Goal: Transaction & Acquisition: Download file/media

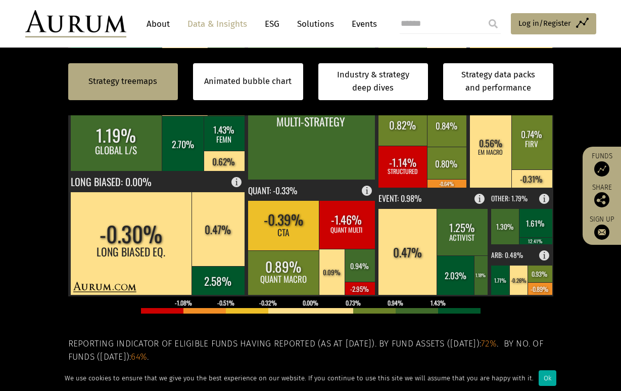
scroll to position [398, 0]
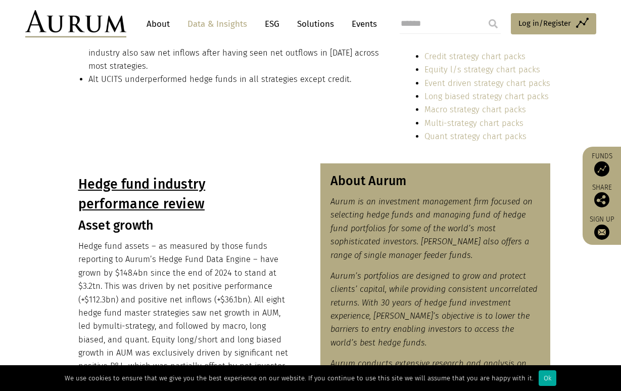
scroll to position [374, 0]
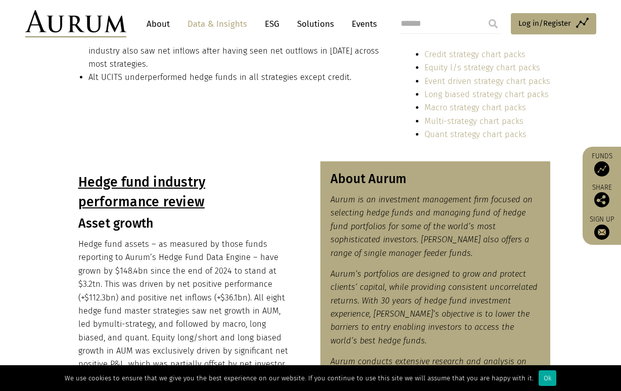
click at [478, 109] on link "Macro strategy chart packs" at bounding box center [476, 108] width 102 height 10
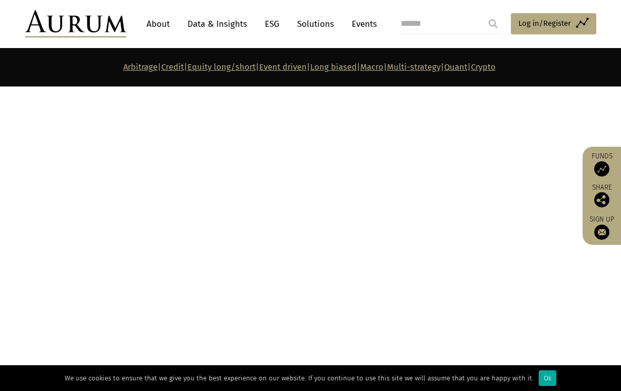
scroll to position [4054, 0]
click at [221, 22] on link "Data & Insights" at bounding box center [217, 24] width 70 height 19
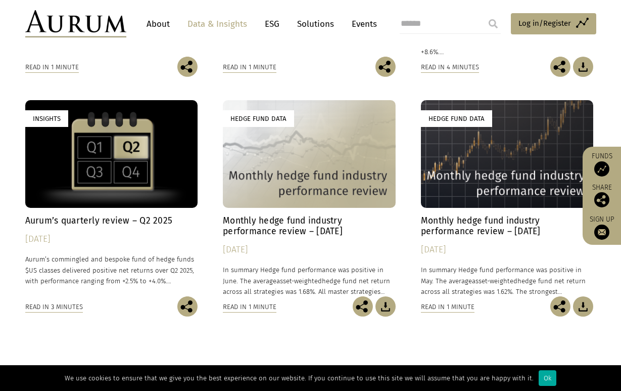
scroll to position [509, 0]
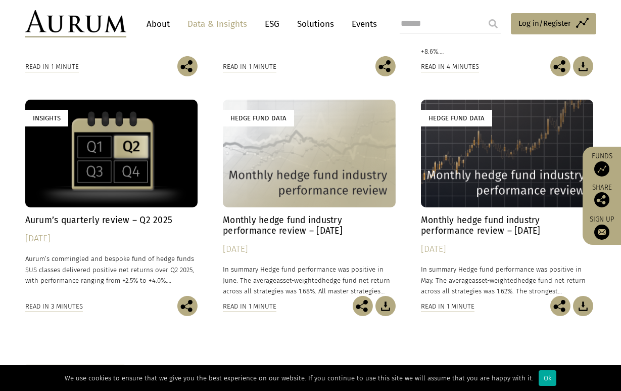
click at [264, 144] on div "Hedge Fund Data" at bounding box center [309, 154] width 173 height 108
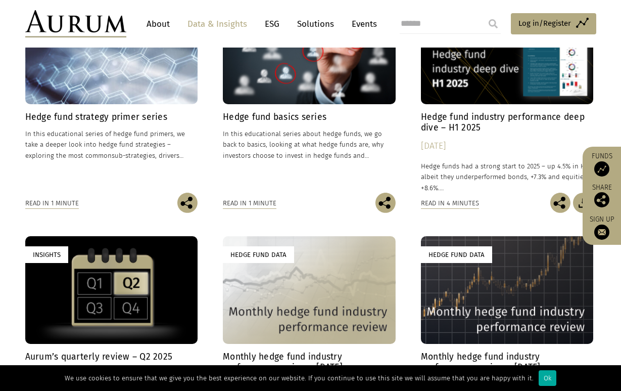
scroll to position [372, 0]
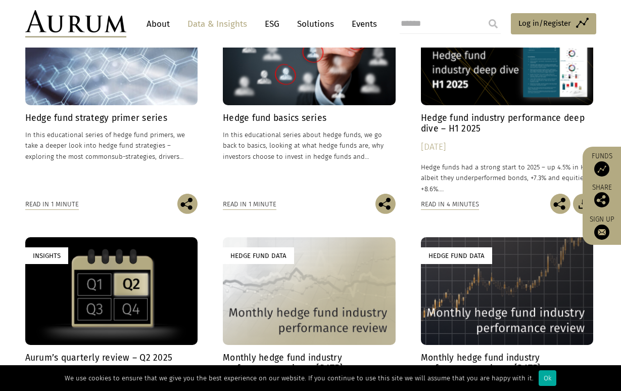
click at [470, 123] on h4 "Hedge fund industry performance deep dive – H1 2025" at bounding box center [507, 123] width 173 height 21
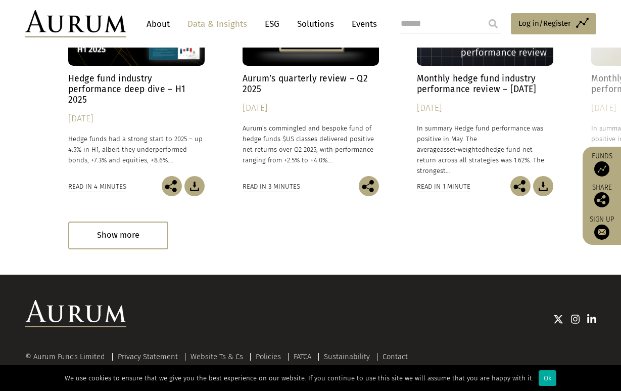
scroll to position [1537, 0]
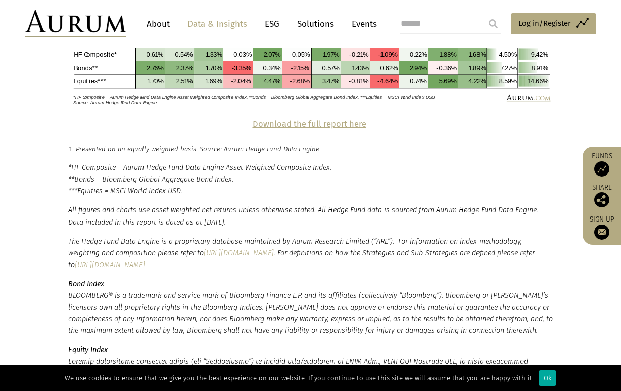
scroll to position [2300, 0]
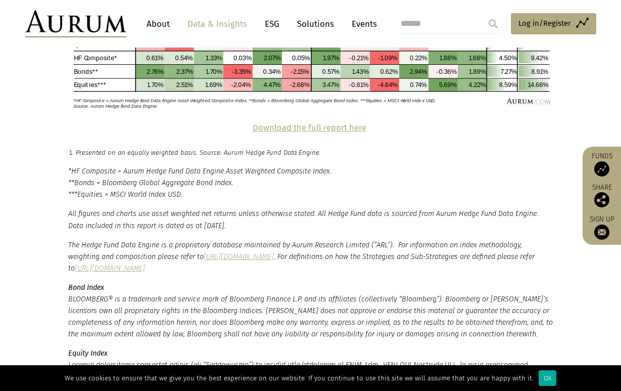
click at [329, 123] on strong "Download the full report here" at bounding box center [310, 128] width 114 height 10
